Goal: Task Accomplishment & Management: Manage account settings

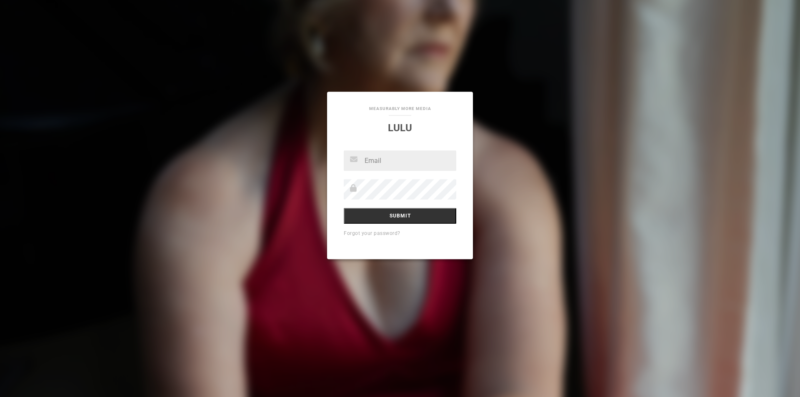
click at [381, 160] on input "text" at bounding box center [400, 160] width 113 height 20
type input "[EMAIL_ADDRESS][DOMAIN_NAME]"
click at [387, 235] on link "Forgot your password?" at bounding box center [372, 233] width 57 height 6
drag, startPoint x: 387, startPoint y: 162, endPoint x: 394, endPoint y: 166, distance: 8.2
click at [387, 162] on input "text" at bounding box center [400, 160] width 113 height 20
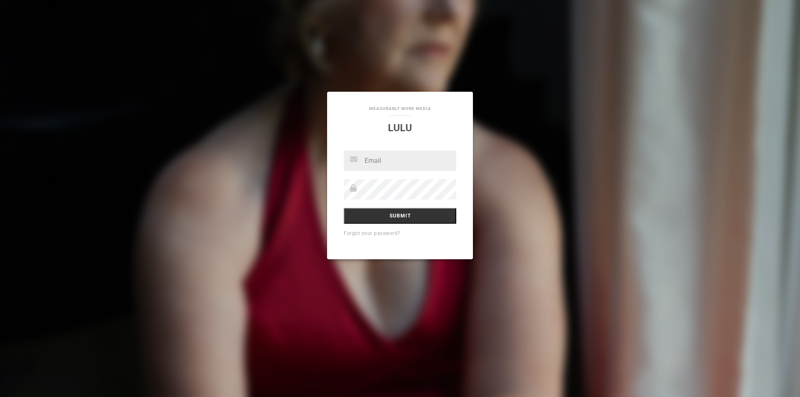
type input "[EMAIL_ADDRESS][DOMAIN_NAME]"
click at [366, 214] on input "Submit" at bounding box center [400, 216] width 113 height 16
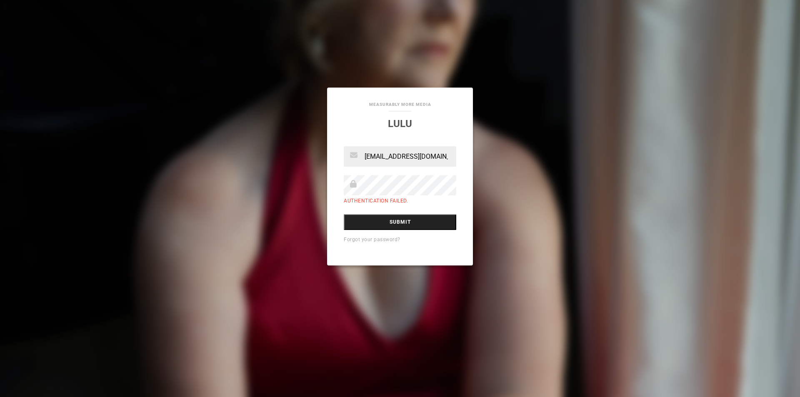
click at [370, 224] on input "Submit" at bounding box center [400, 222] width 113 height 16
click at [223, 188] on div "Measurably More Media [PERSON_NAME] [EMAIL_ADDRESS][DOMAIN_NAME] Authentication…" at bounding box center [400, 198] width 800 height 397
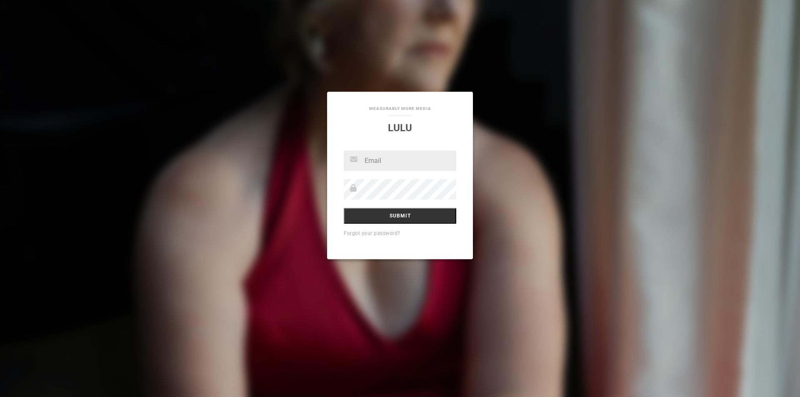
click at [366, 162] on input "text" at bounding box center [400, 160] width 113 height 20
type input "[EMAIL_ADDRESS][DOMAIN_NAME]"
click at [368, 215] on input "Submit" at bounding box center [400, 216] width 113 height 16
